Goal: Task Accomplishment & Management: Complete application form

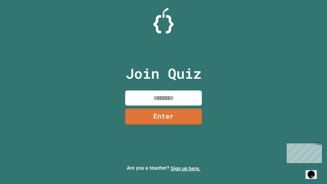
click at [185, 168] on link "Sign up here." at bounding box center [186, 168] width 30 height 6
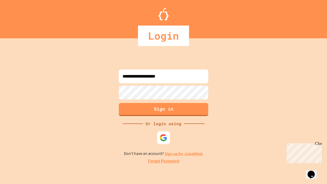
type input "**********"
